Goal: Task Accomplishment & Management: Manage account settings

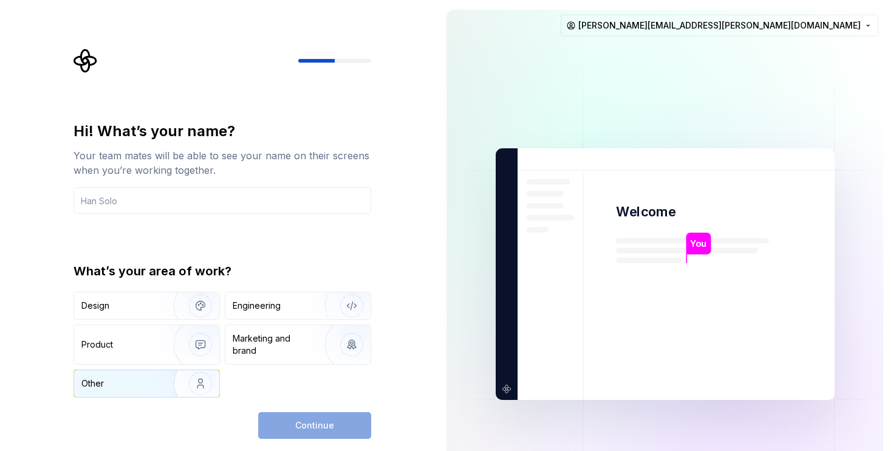
click at [163, 376] on img "button" at bounding box center [193, 383] width 78 height 81
click at [219, 204] on input "text" at bounding box center [223, 200] width 298 height 27
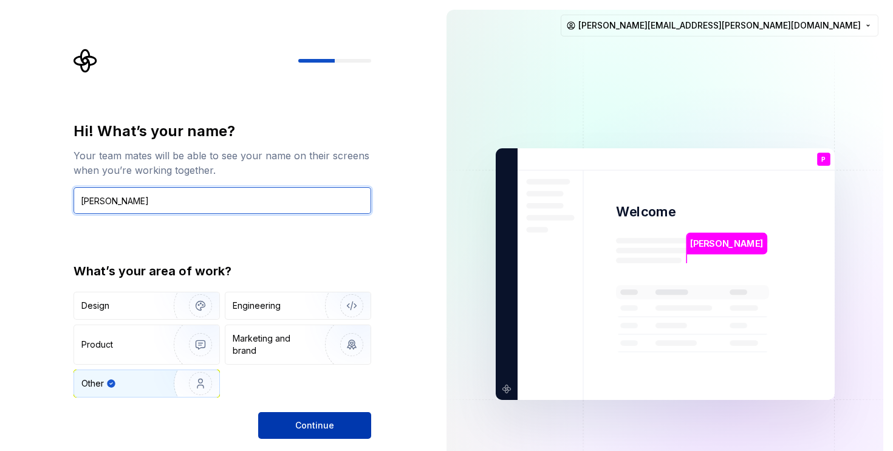
type input "Prah"
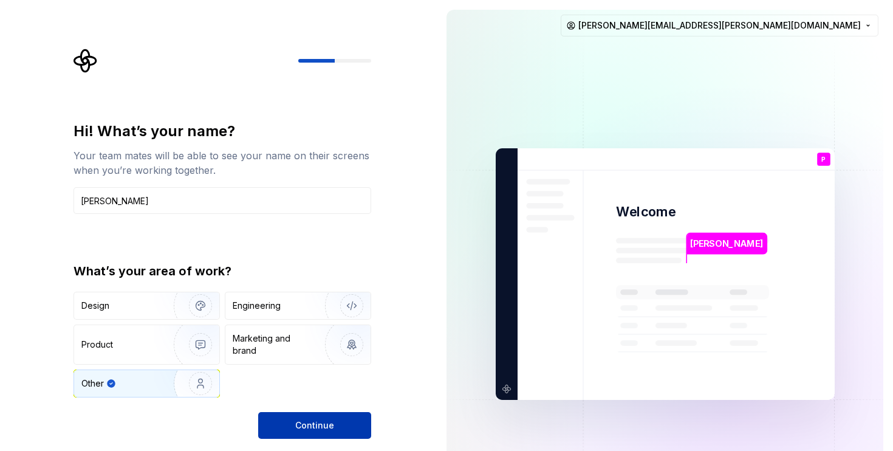
click at [342, 427] on button "Continue" at bounding box center [314, 425] width 113 height 27
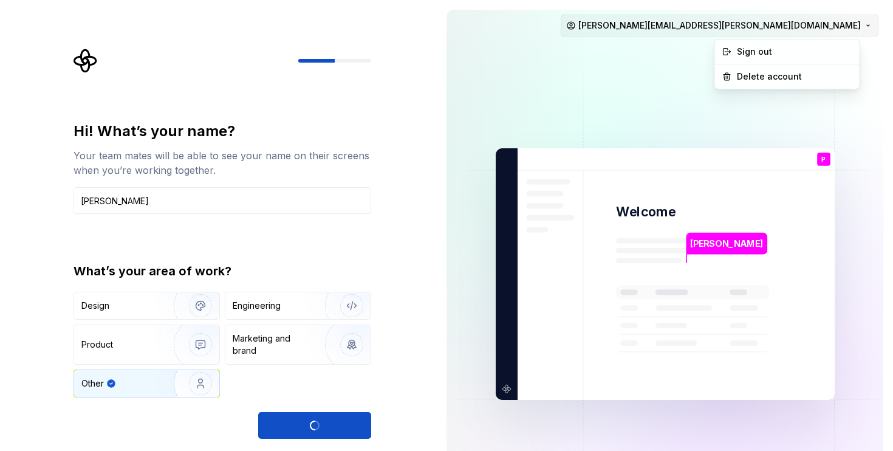
click at [835, 27] on html "Hi! What’s your name? Your team mates will be able to see your name on their sc…" at bounding box center [446, 225] width 893 height 451
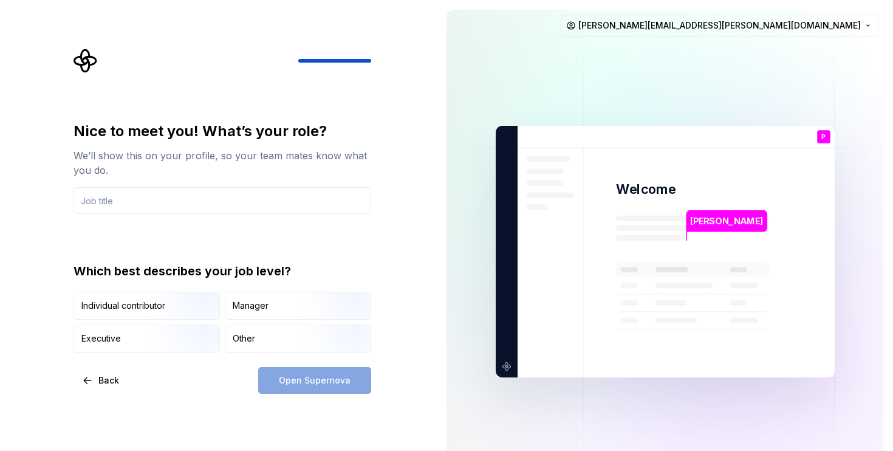
click at [675, 1] on html "Nice to meet you! What’s your role? We’ll show this on your profile, so your te…" at bounding box center [446, 225] width 893 height 451
click at [213, 212] on input "text" at bounding box center [223, 200] width 298 height 27
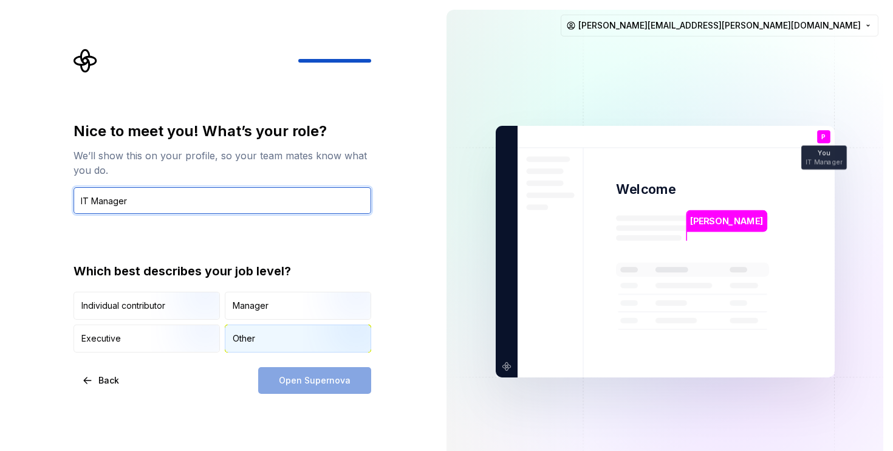
type input "IT Manager"
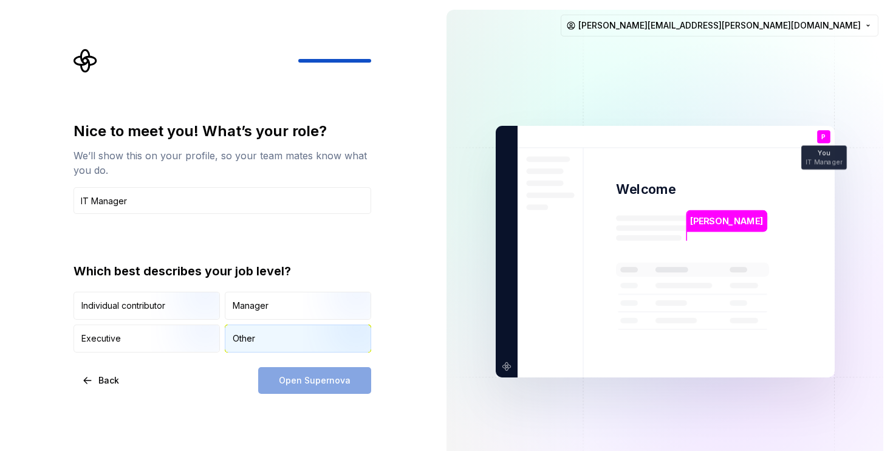
click at [266, 341] on div "Other" at bounding box center [297, 338] width 145 height 27
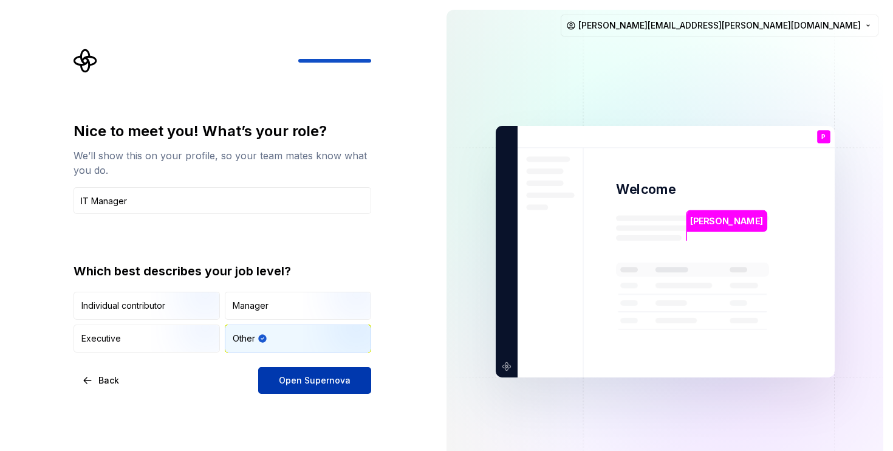
click at [305, 380] on span "Open Supernova" at bounding box center [315, 380] width 72 height 12
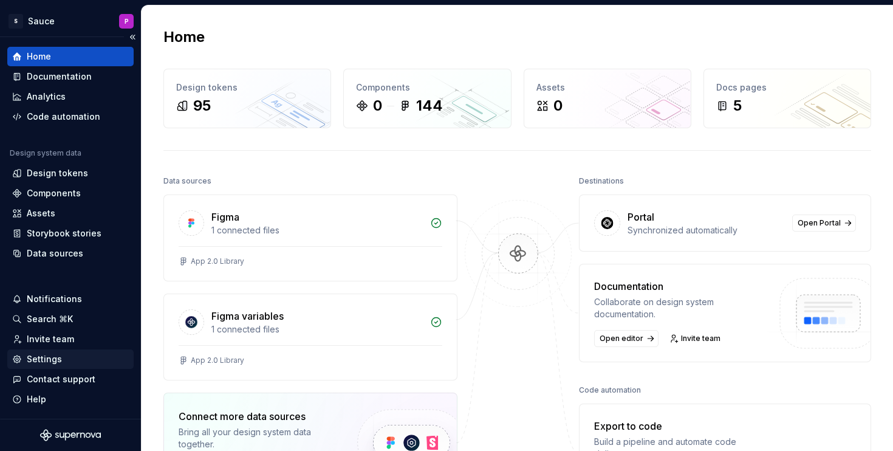
click at [65, 356] on div "Settings" at bounding box center [70, 359] width 117 height 12
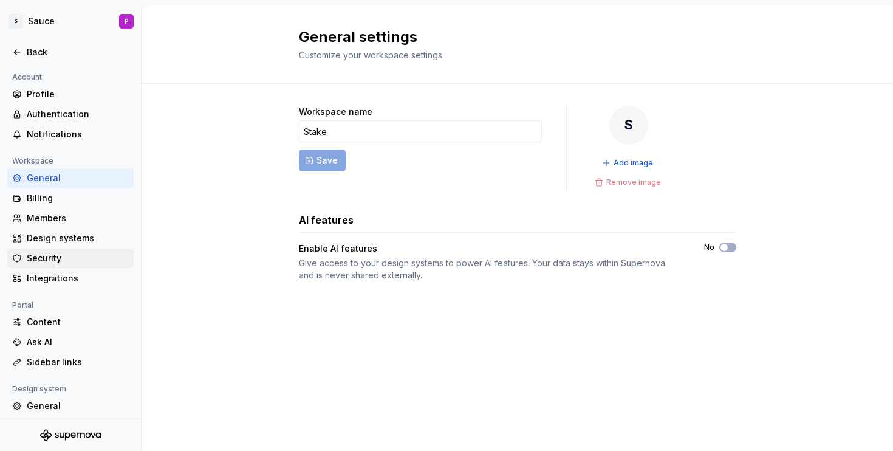
click at [57, 260] on div "Security" at bounding box center [78, 258] width 102 height 12
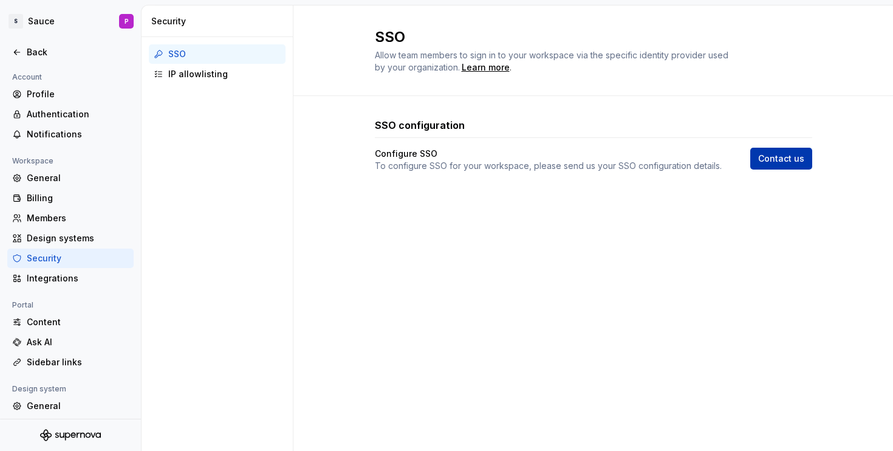
click at [794, 162] on span "Contact us" at bounding box center [782, 159] width 46 height 12
click at [174, 74] on div "IP allowlisting" at bounding box center [224, 74] width 112 height 12
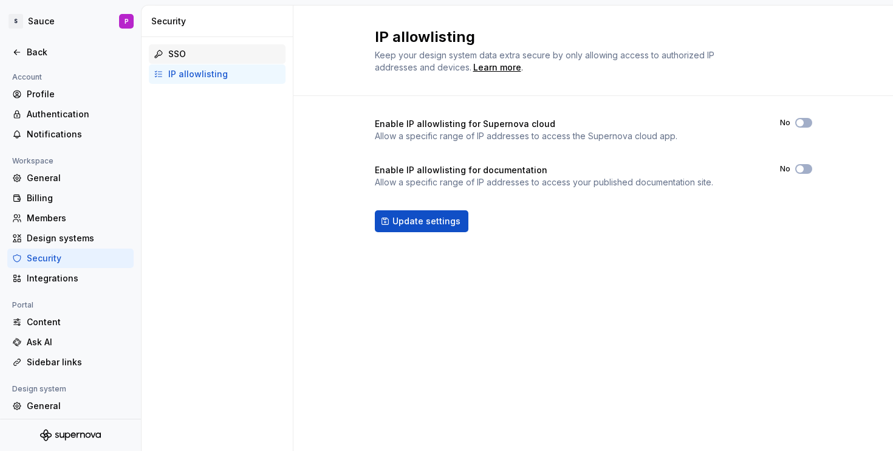
click at [196, 58] on div "SSO" at bounding box center [224, 54] width 112 height 12
